Goal: Task Accomplishment & Management: Use online tool/utility

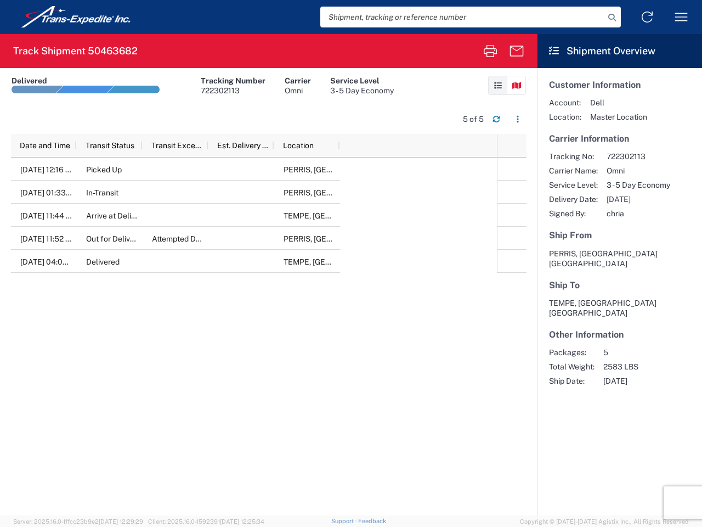
click at [462, 17] on input "search" at bounding box center [462, 17] width 284 height 21
click at [612, 18] on icon at bounding box center [611, 17] width 15 height 15
click at [647, 17] on icon at bounding box center [647, 17] width 18 height 18
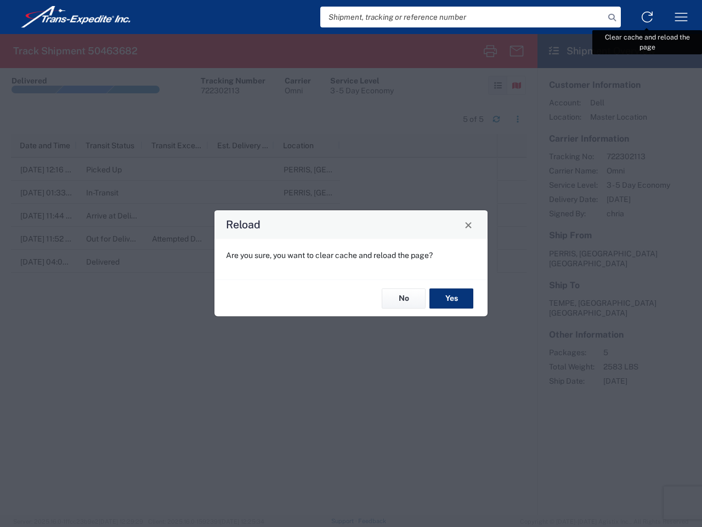
click at [681, 17] on div "Reload Are you sure, you want to clear cache and reload the page? No Yes" at bounding box center [351, 263] width 702 height 527
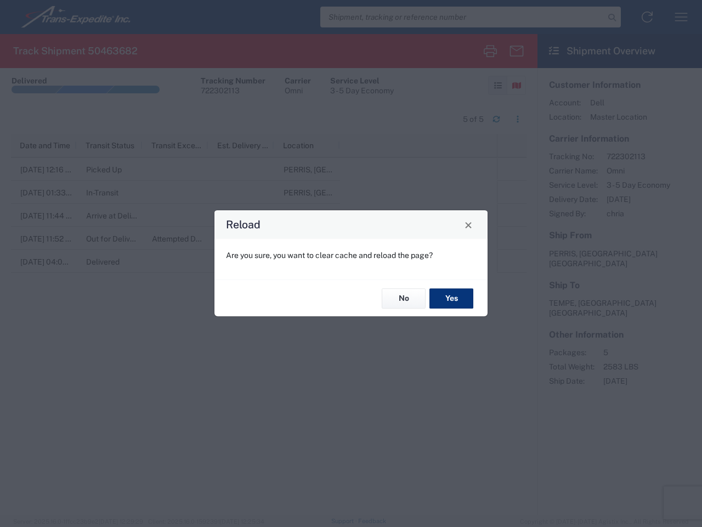
click at [490, 51] on div "Reload Are you sure, you want to clear cache and reload the page? No Yes" at bounding box center [351, 263] width 702 height 527
click at [517, 51] on div "Reload Are you sure, you want to clear cache and reload the page? No Yes" at bounding box center [351, 263] width 702 height 527
click at [497, 85] on div "Reload Are you sure, you want to clear cache and reload the page? No Yes" at bounding box center [351, 263] width 702 height 527
click at [516, 85] on div "Reload Are you sure, you want to clear cache and reload the page? No Yes" at bounding box center [351, 263] width 702 height 527
click at [496, 119] on div "Reload Are you sure, you want to clear cache and reload the page? No Yes" at bounding box center [351, 263] width 702 height 527
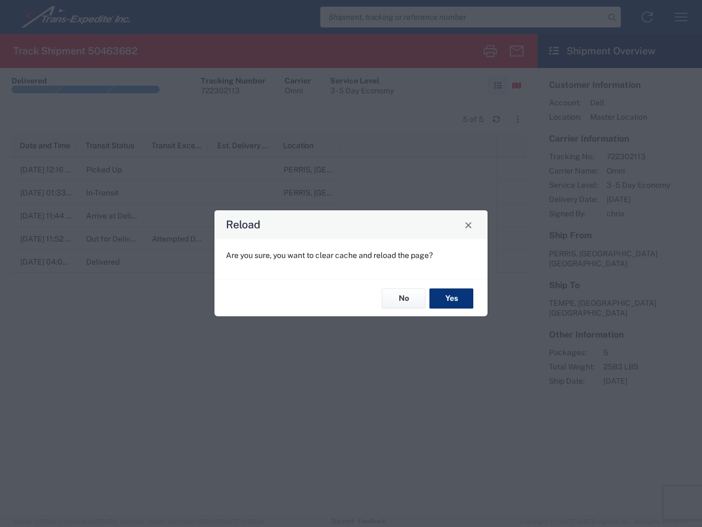
click at [518, 119] on div "Reload Are you sure, you want to clear cache and reload the page? No Yes" at bounding box center [351, 263] width 702 height 527
